Goal: Complete application form: Complete application form

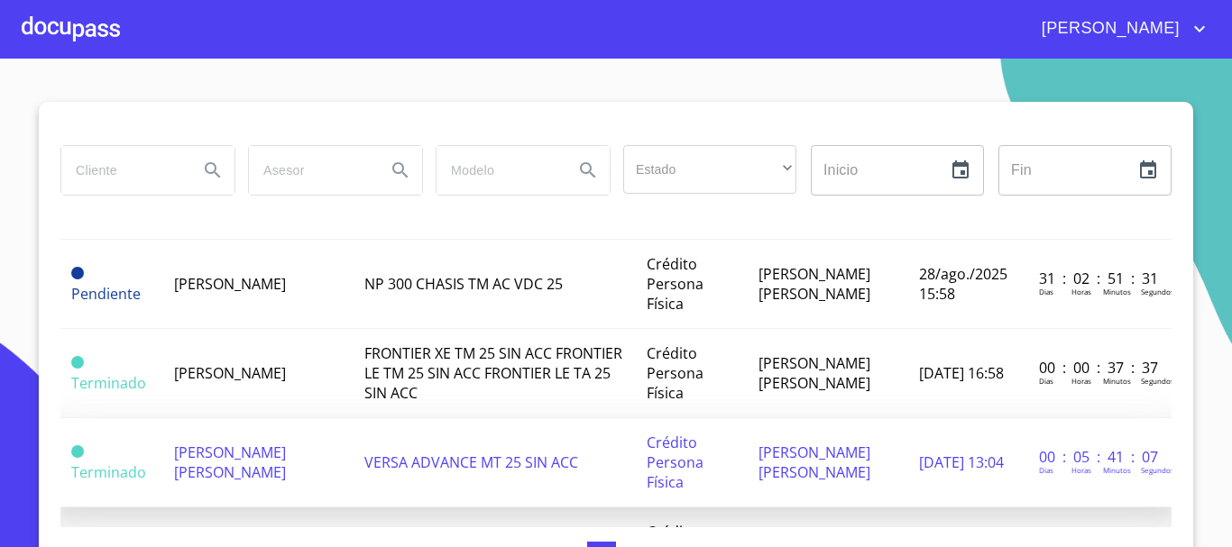
scroll to position [180, 0]
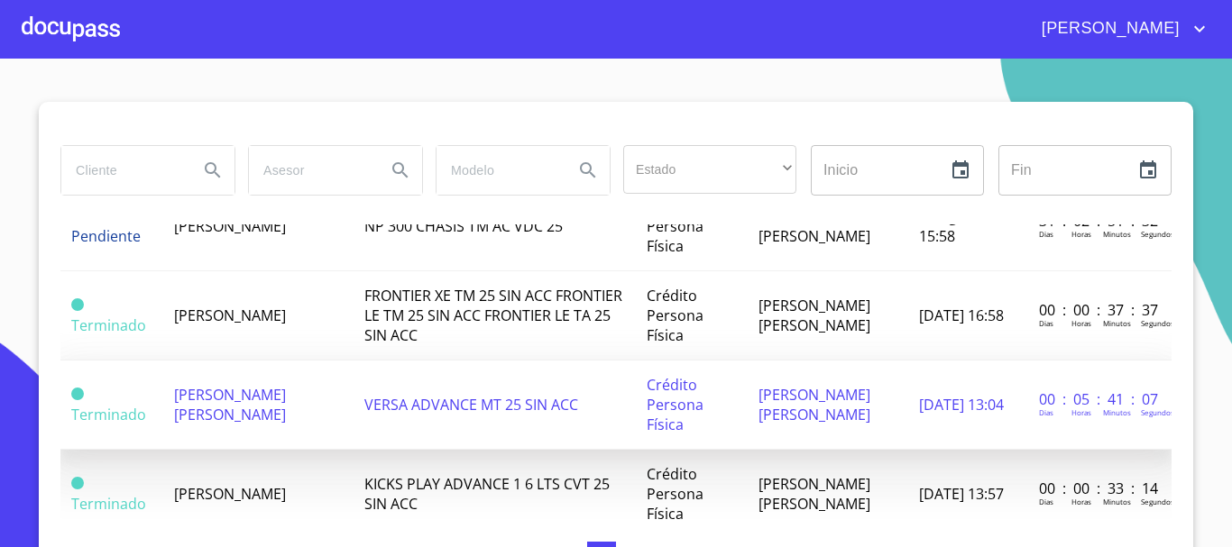
click at [255, 413] on td "[PERSON_NAME] [PERSON_NAME]" at bounding box center [258, 405] width 190 height 89
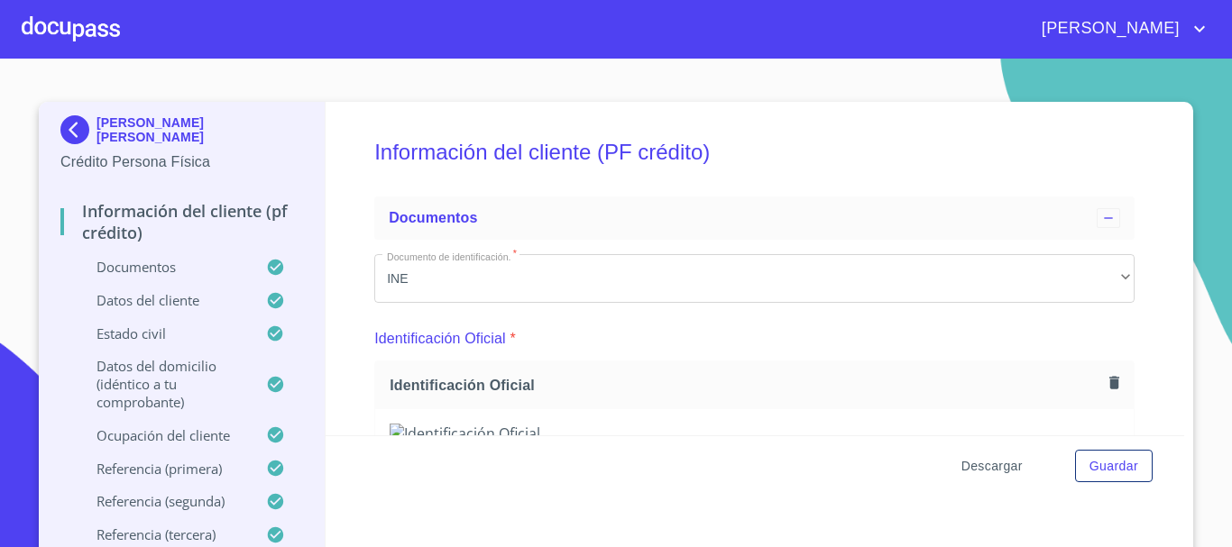
click at [983, 463] on span "Descargar" at bounding box center [991, 466] width 61 height 23
click at [1129, 459] on span "Guardar" at bounding box center [1113, 466] width 49 height 23
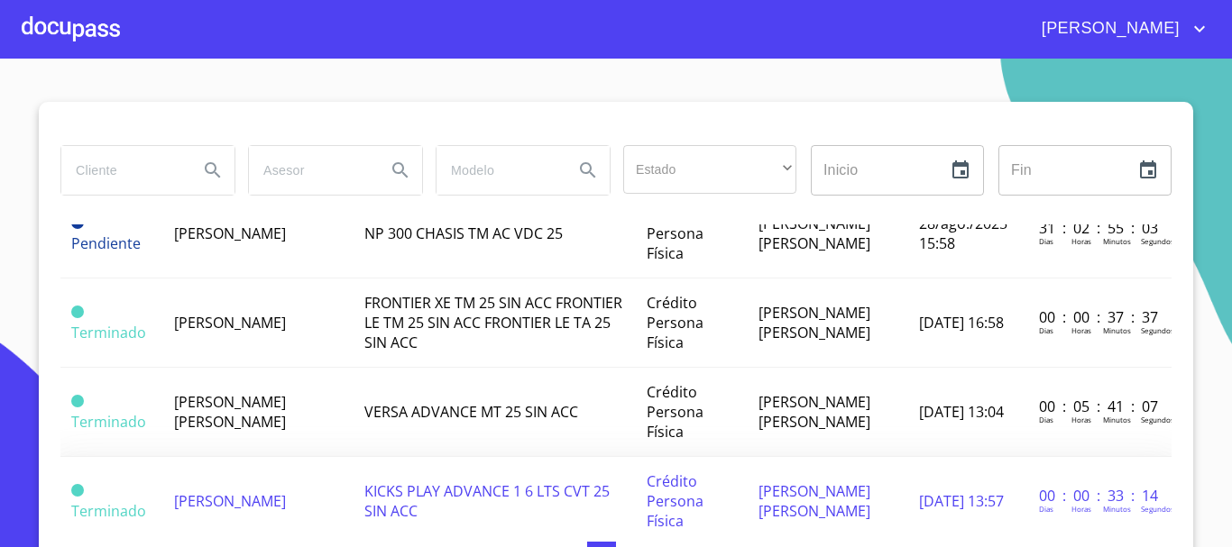
scroll to position [180, 0]
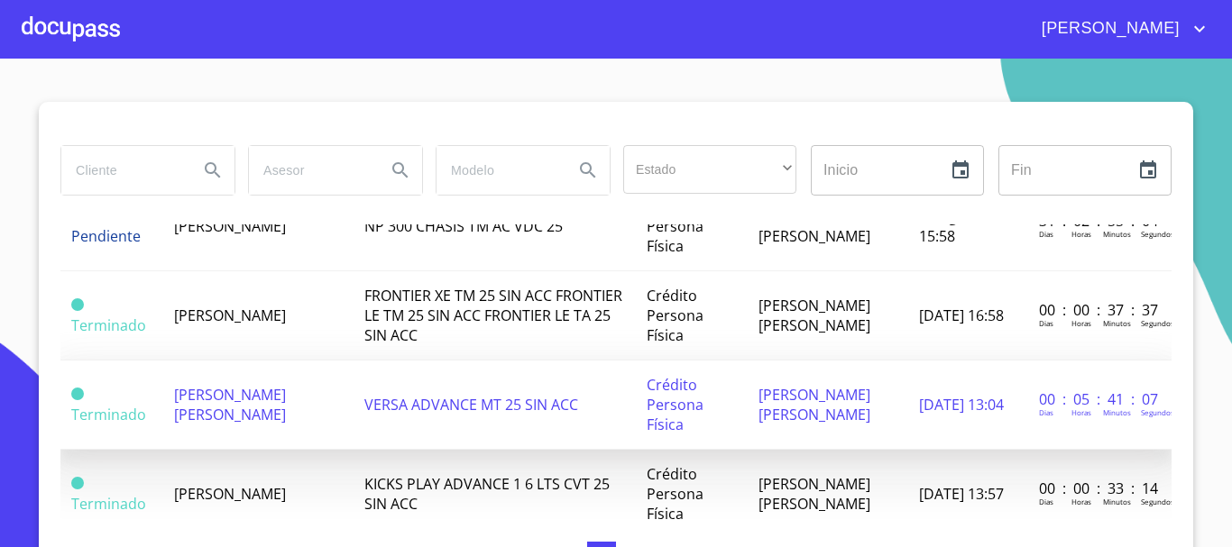
click at [243, 419] on td "[PERSON_NAME] [PERSON_NAME]" at bounding box center [258, 405] width 190 height 89
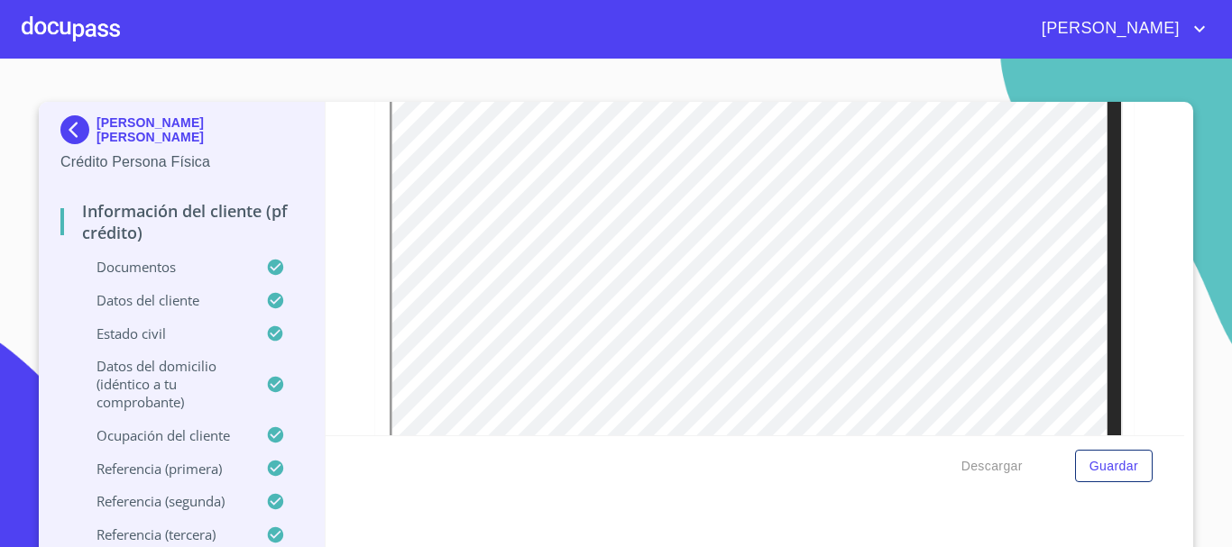
scroll to position [1442, 0]
click at [1134, 474] on button "Guardar" at bounding box center [1114, 466] width 78 height 33
